Goal: Task Accomplishment & Management: Manage account settings

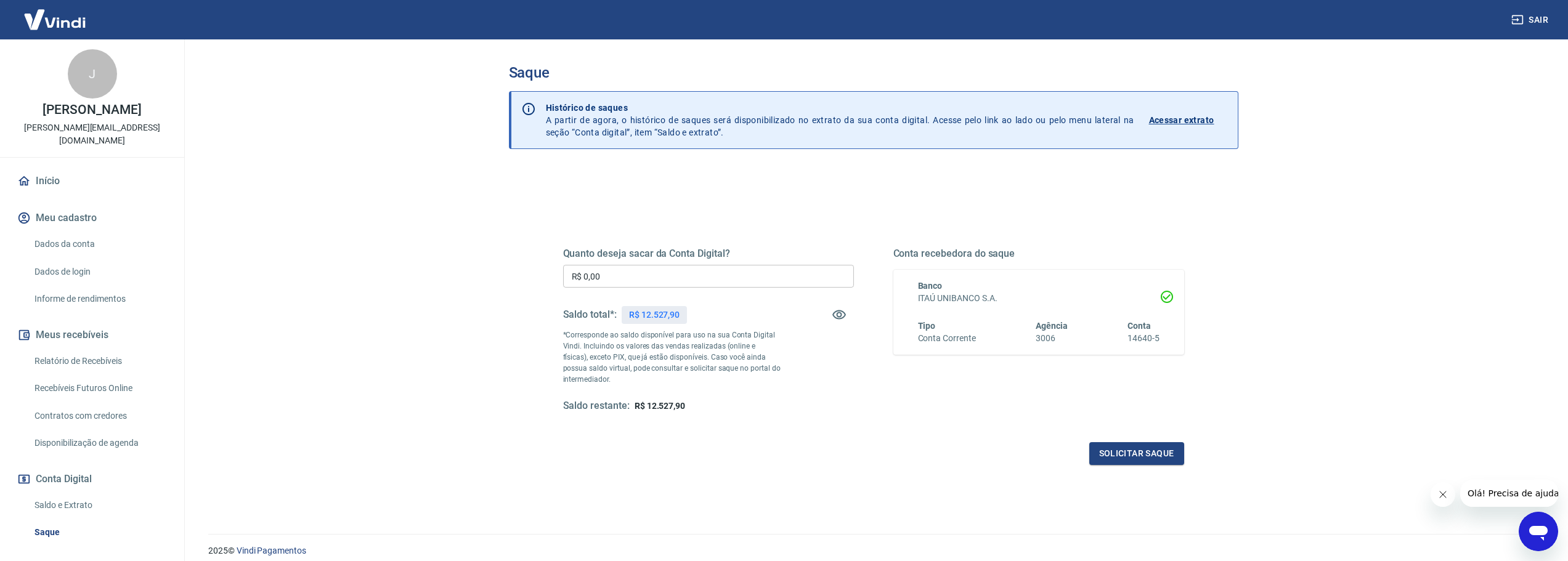
click at [712, 274] on input "R$ 0,00" at bounding box center [708, 276] width 291 height 23
type input "R$ 12.527,90"
click at [1134, 453] on button "Solicitar saque" at bounding box center [1136, 454] width 95 height 23
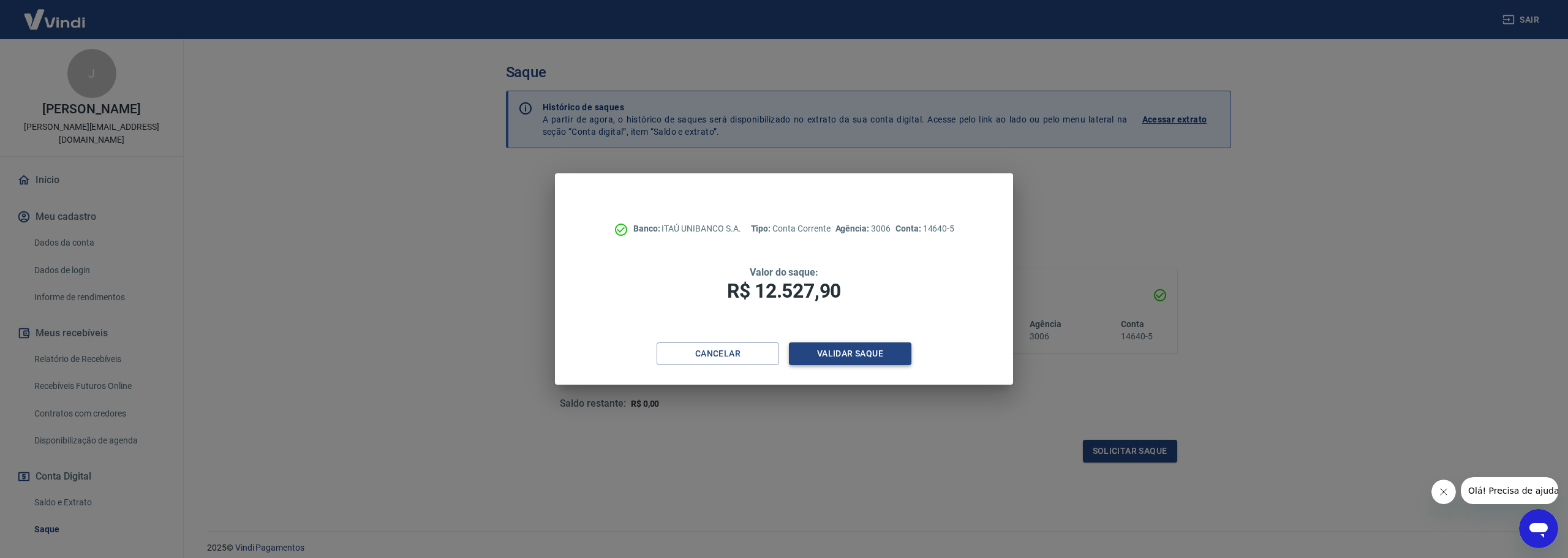
click at [822, 349] on button "Validar saque" at bounding box center [850, 354] width 123 height 23
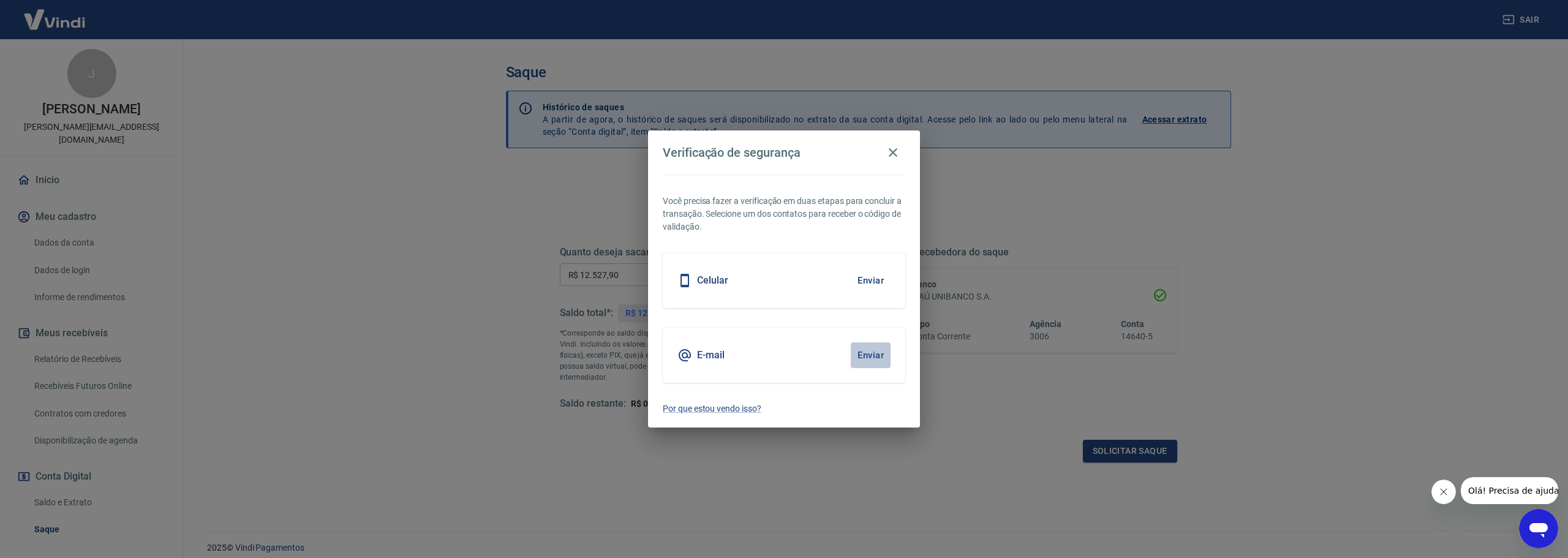
click at [859, 357] on button "Enviar" at bounding box center [871, 355] width 40 height 25
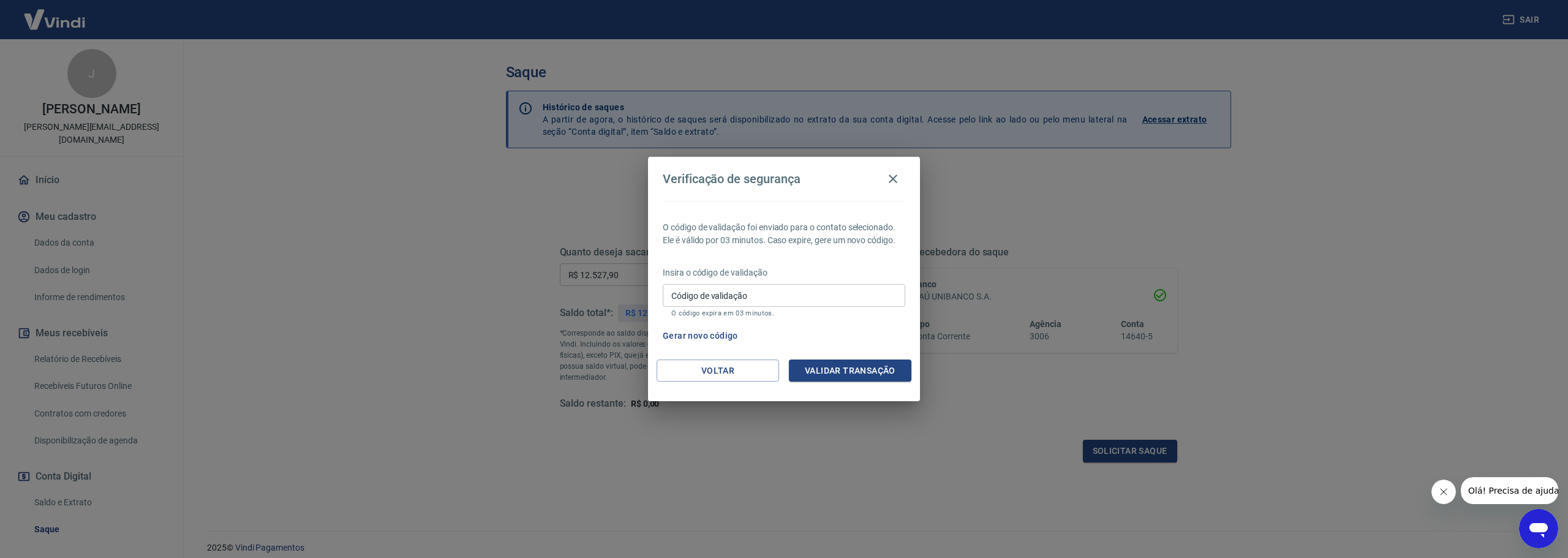
drag, startPoint x: 761, startPoint y: 298, endPoint x: 772, endPoint y: 304, distance: 12.5
click at [761, 298] on input "Código de validação" at bounding box center [784, 296] width 243 height 23
paste input "455276"
type input "455276"
click at [860, 364] on button "Validar transação" at bounding box center [850, 371] width 123 height 23
